Goal: Information Seeking & Learning: Learn about a topic

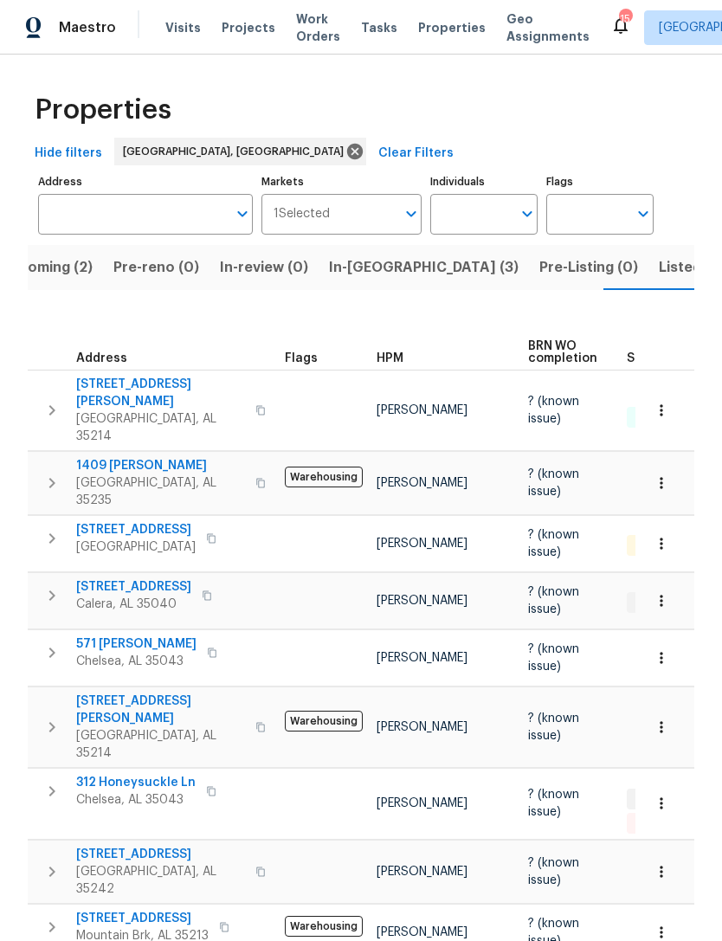
click at [659, 272] on span "Listed (14)" at bounding box center [695, 268] width 73 height 24
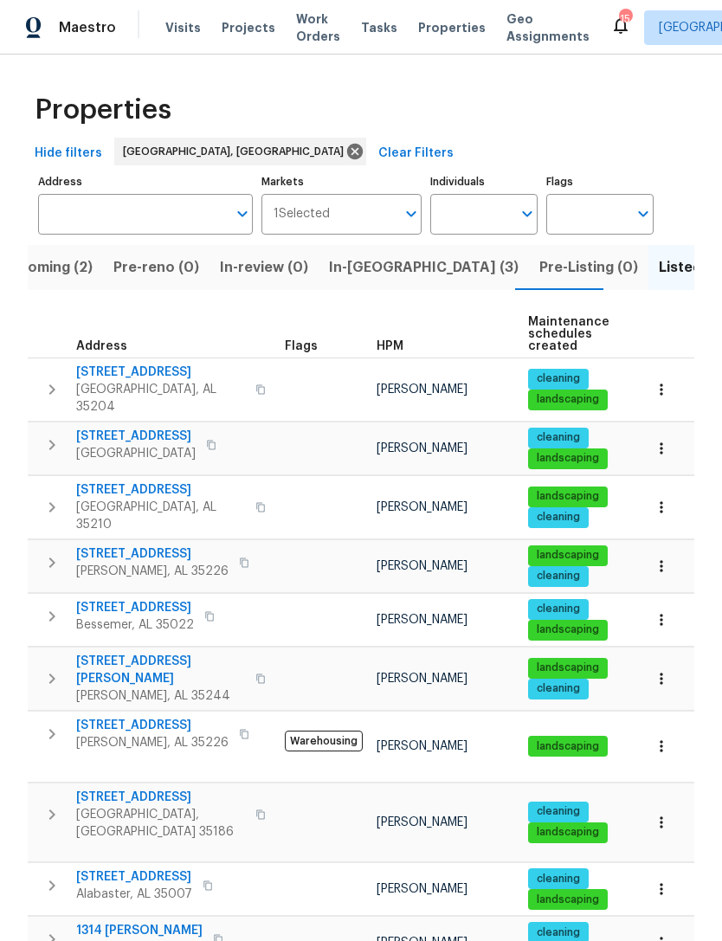
click at [354, 275] on span "In-[GEOGRAPHIC_DATA] (3)" at bounding box center [424, 268] width 190 height 24
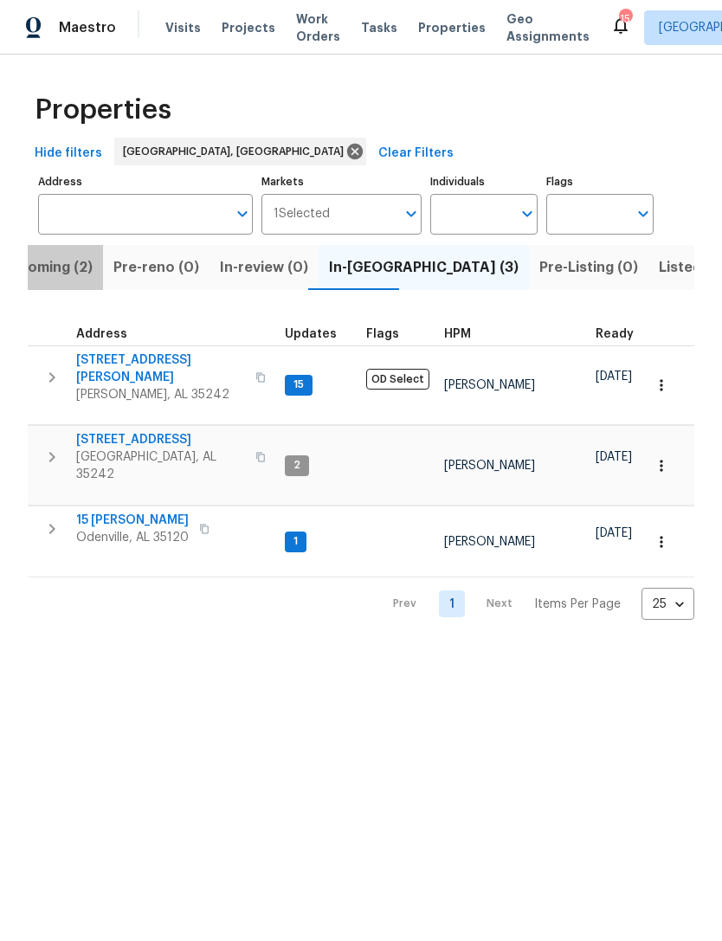
click at [47, 281] on button "Upcoming (2)" at bounding box center [46, 267] width 113 height 45
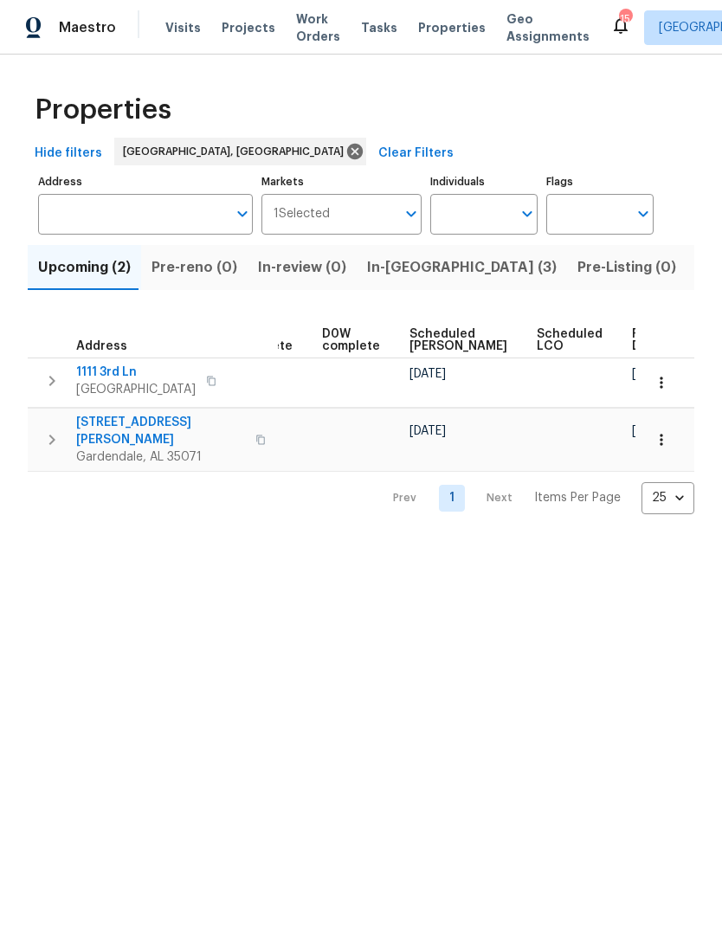
scroll to position [0, 434]
click at [633, 340] on span "Ready Date" at bounding box center [652, 340] width 38 height 24
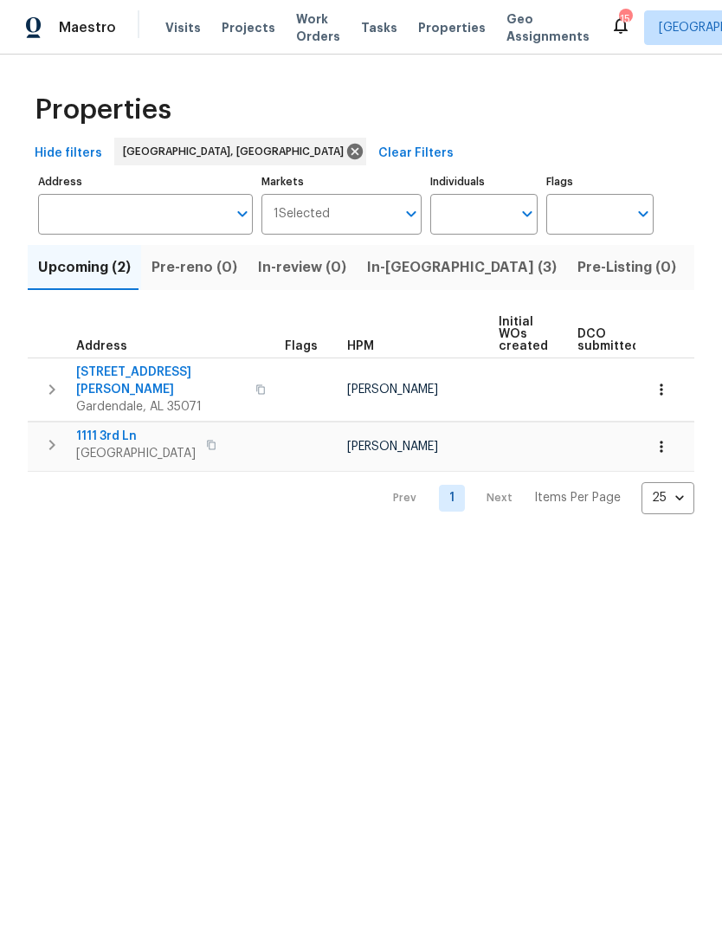
click at [697, 278] on span "Listed (14)" at bounding box center [733, 268] width 73 height 24
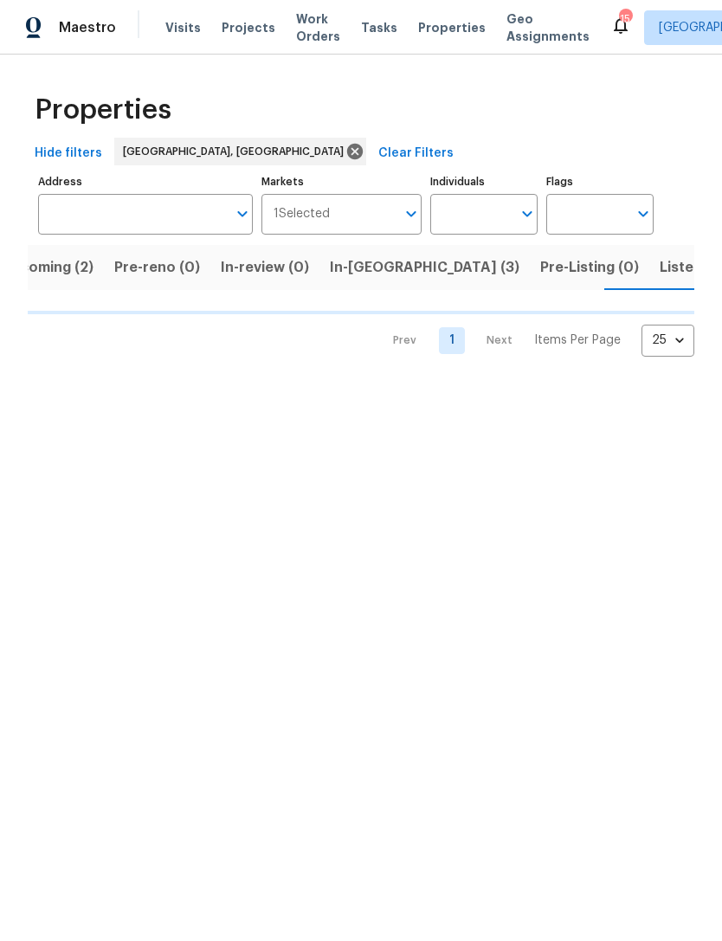
scroll to position [0, 38]
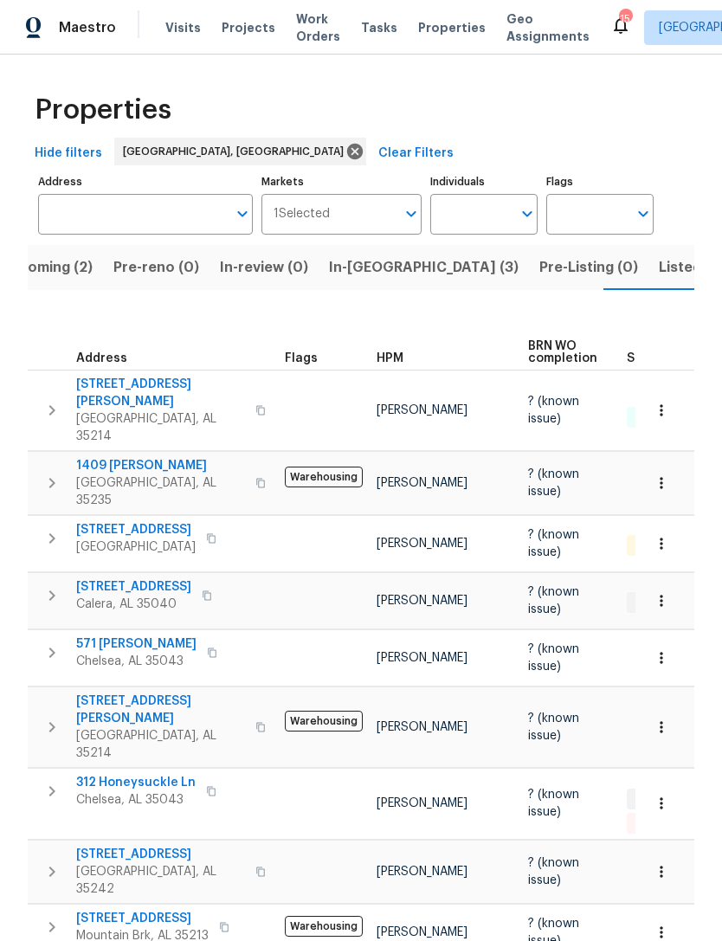
click at [659, 274] on span "Listed (14)" at bounding box center [695, 268] width 73 height 24
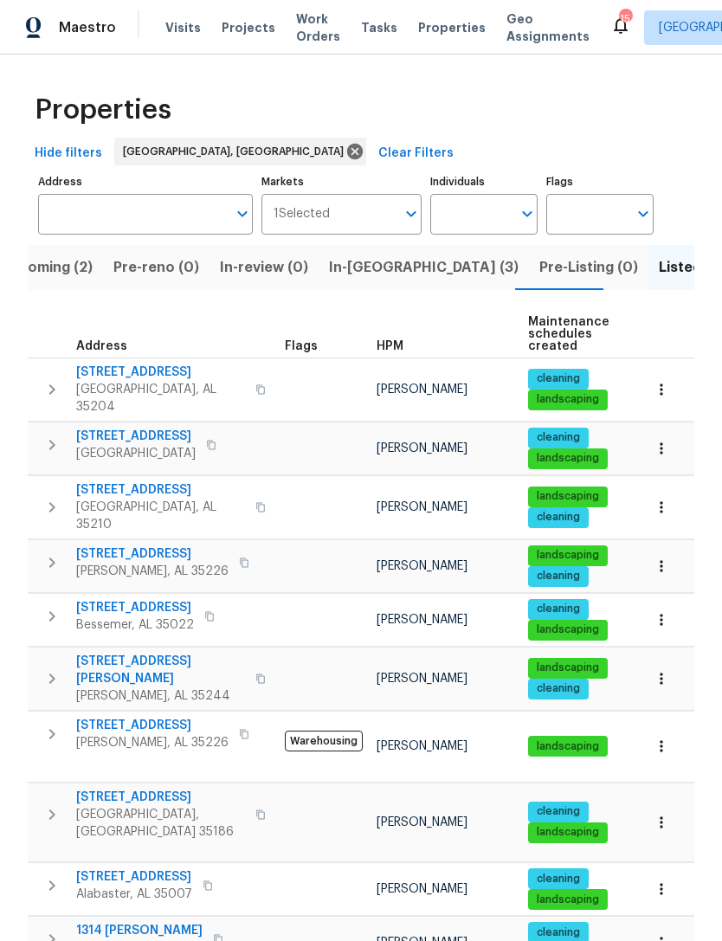
click at [366, 288] on button "In-[GEOGRAPHIC_DATA] (3)" at bounding box center [424, 267] width 210 height 45
